Goal: Task Accomplishment & Management: Manage account settings

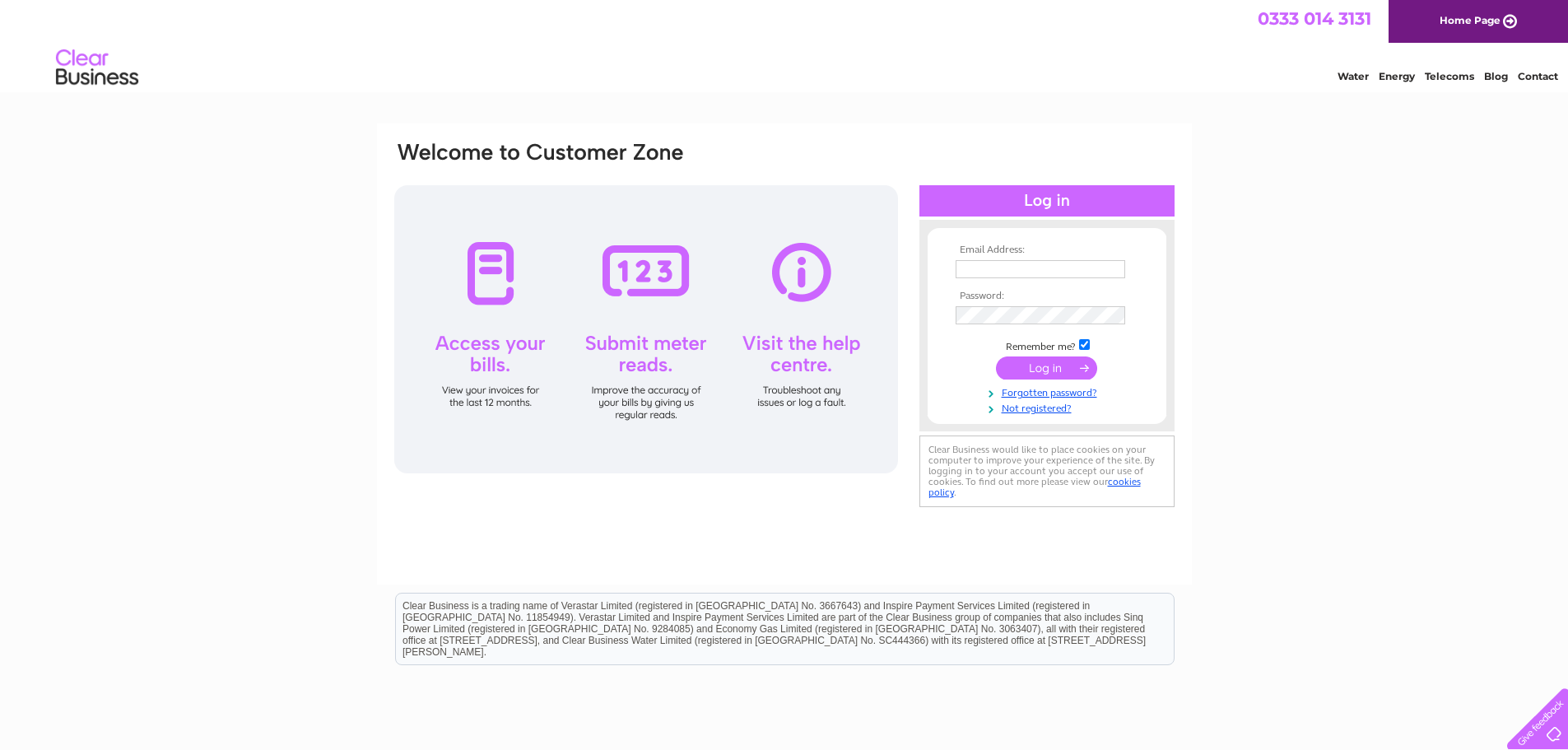
type input "anne@bruceupholstery.co.uk"
click at [1043, 366] on input "submit" at bounding box center [1046, 368] width 101 height 23
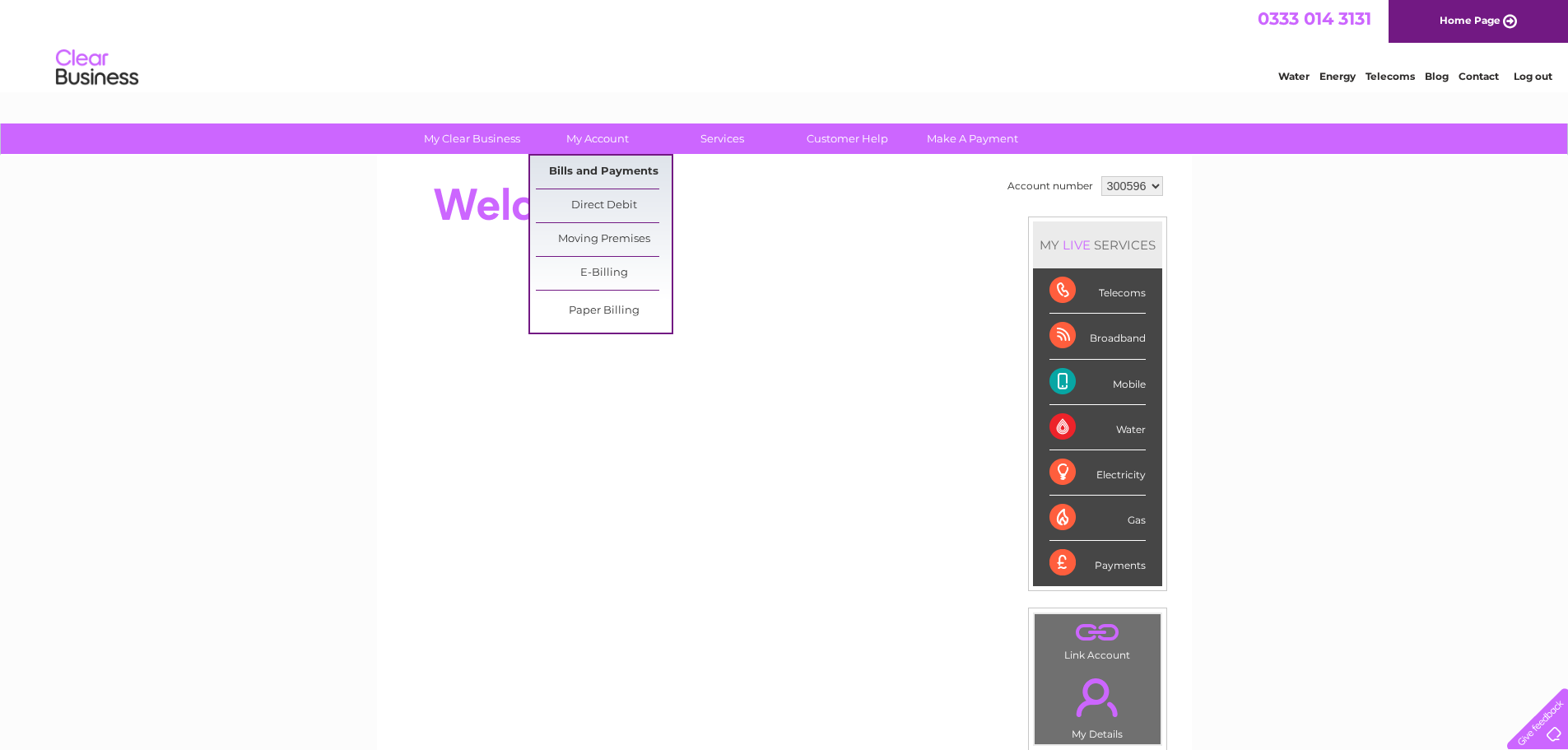
click at [585, 165] on link "Bills and Payments" at bounding box center [603, 172] width 135 height 33
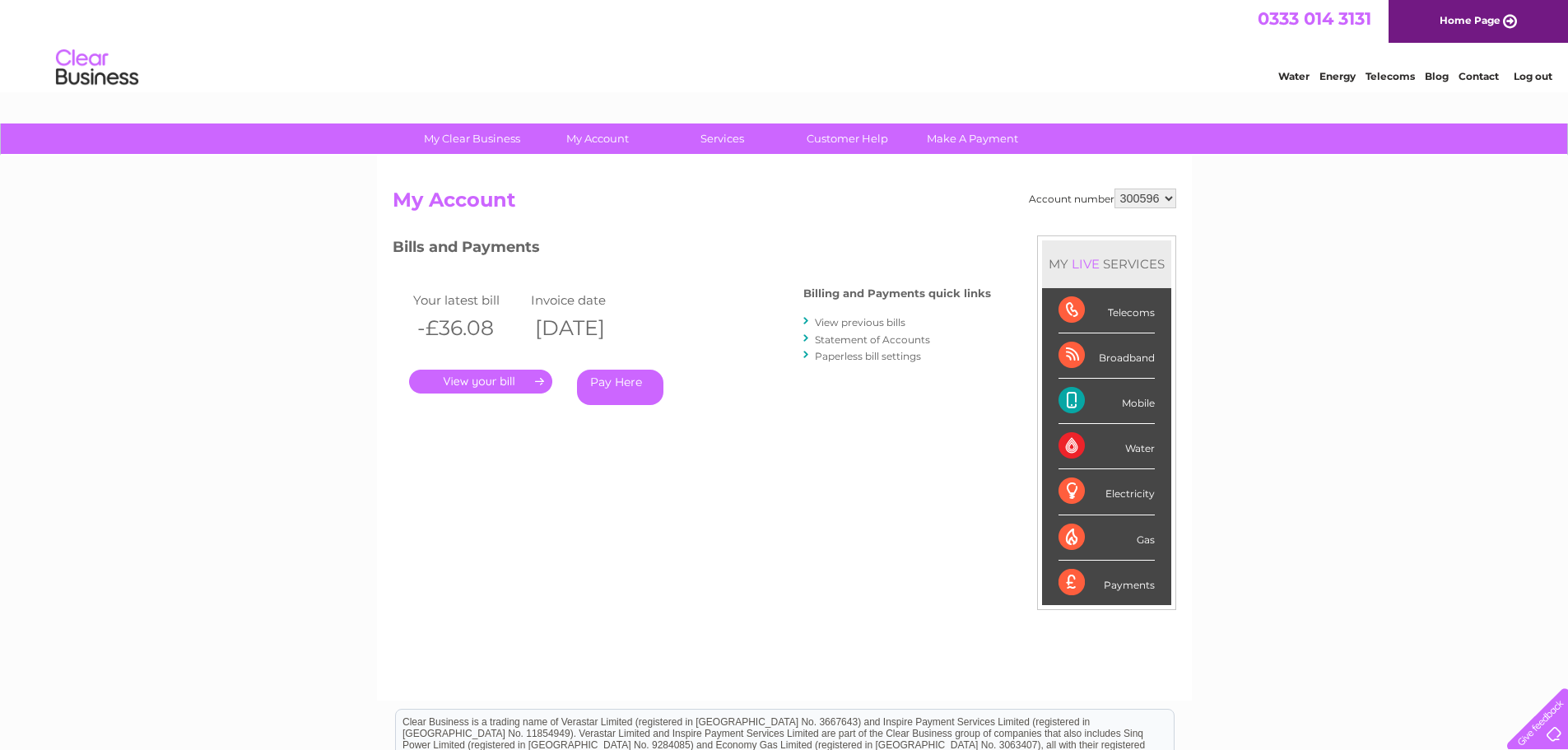
click at [492, 382] on link "." at bounding box center [480, 381] width 143 height 24
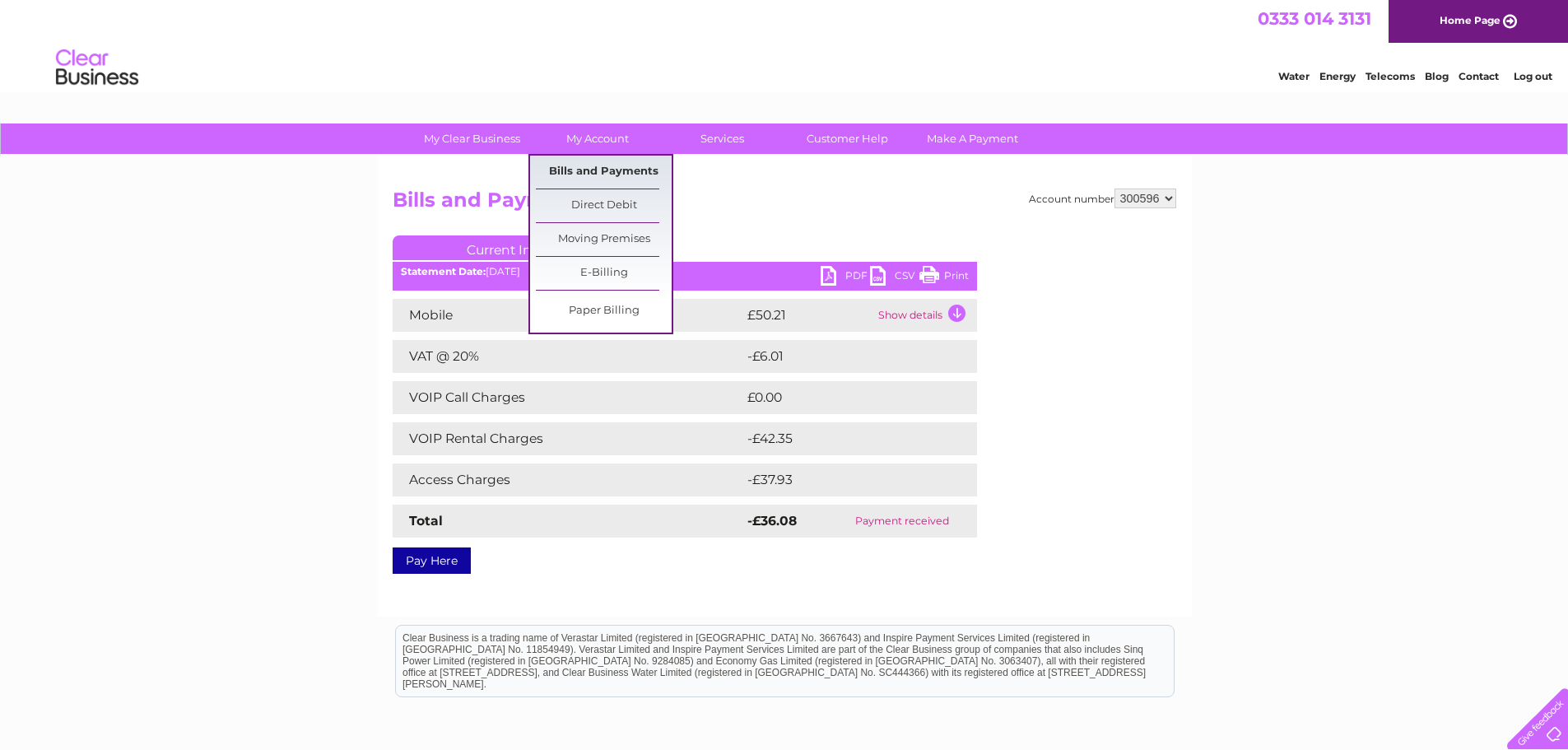
click at [573, 168] on link "Bills and Payments" at bounding box center [603, 172] width 135 height 33
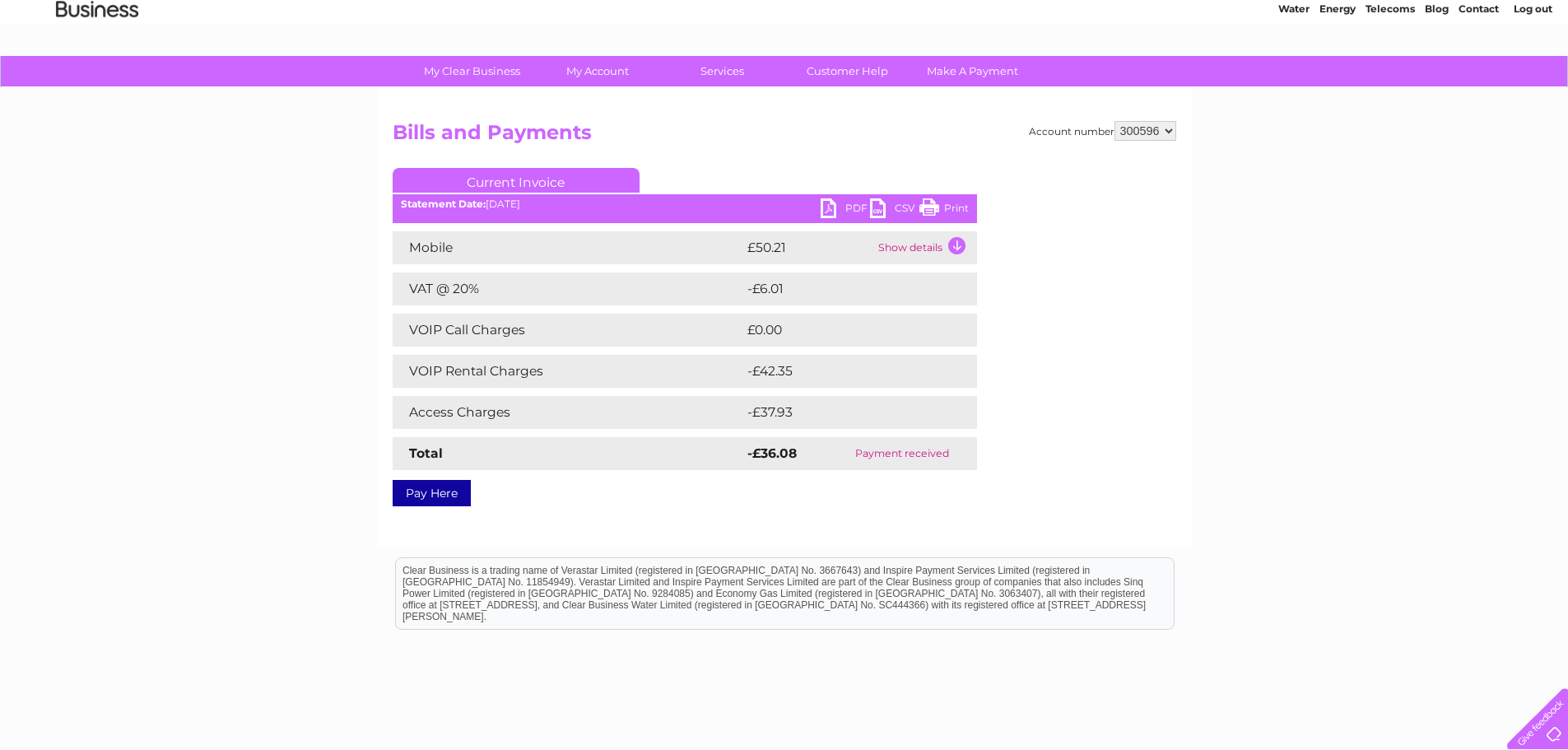
scroll to position [160, 0]
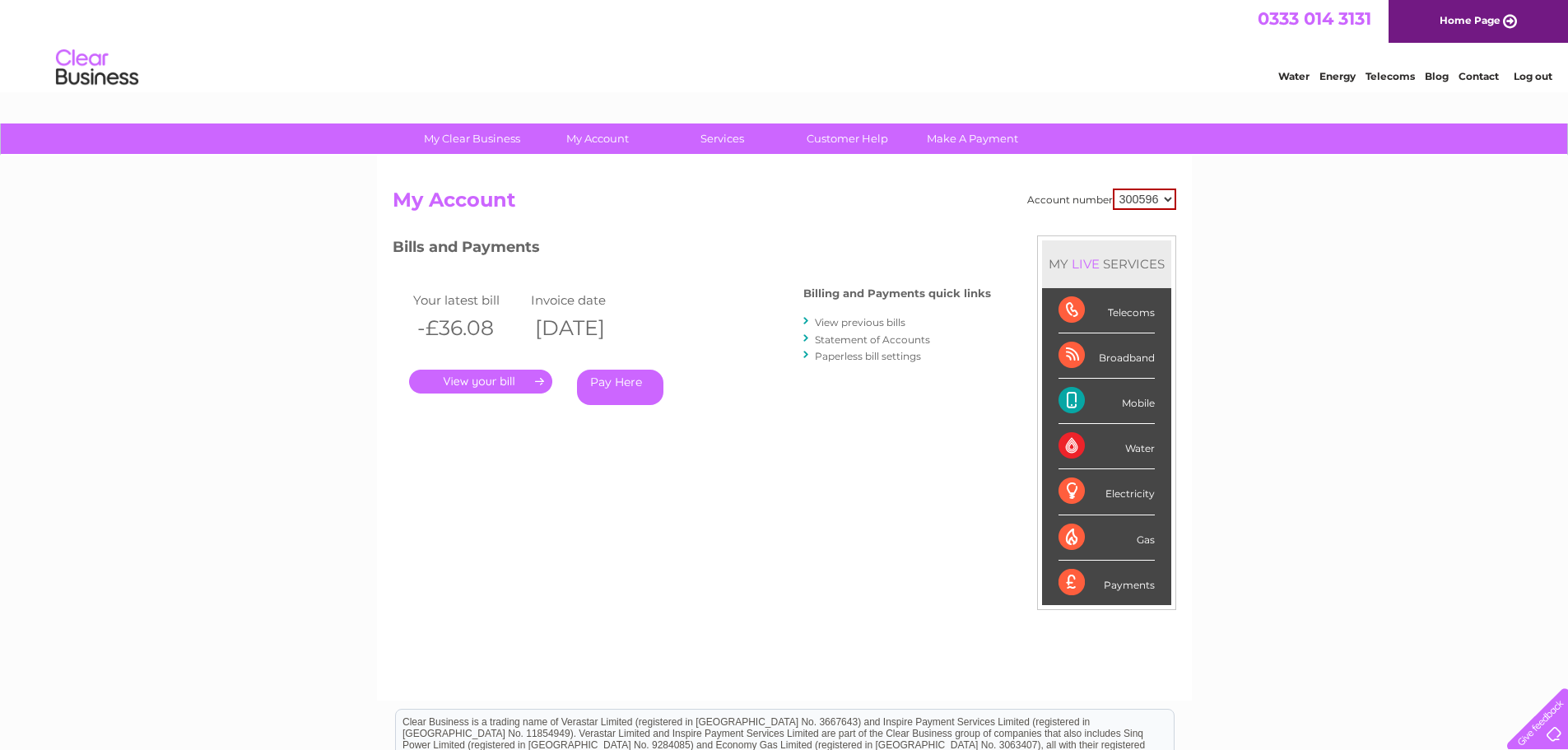
click at [845, 323] on link "View previous bills" at bounding box center [860, 322] width 91 height 12
